Goal: Task Accomplishment & Management: Complete application form

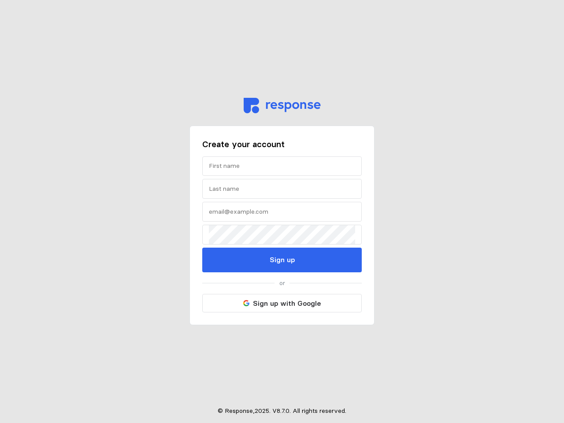
click at [282, 166] on input "text" at bounding box center [282, 166] width 146 height 19
click at [282, 188] on input "text" at bounding box center [282, 188] width 146 height 19
click at [282, 211] on input "text" at bounding box center [282, 211] width 146 height 19
click at [282, 260] on p "Sign up" at bounding box center [282, 259] width 25 height 11
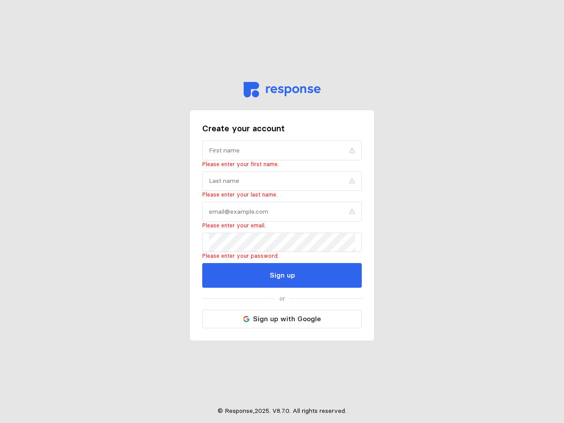
click at [282, 303] on p "or" at bounding box center [282, 299] width 6 height 10
